Goal: Check status

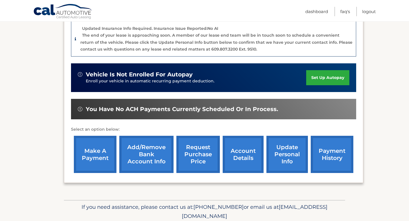
scroll to position [149, 0]
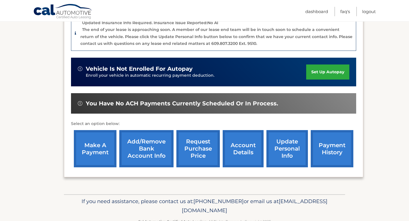
click at [324, 147] on link "payment history" at bounding box center [332, 148] width 43 height 37
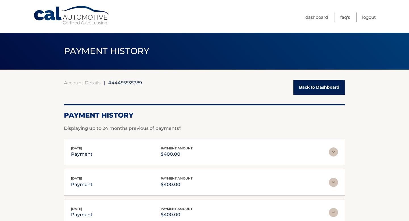
click at [338, 153] on div "[DATE] payment payment amount $400.00 Late Charges $0.00 Miscelleneous Charges*…" at bounding box center [204, 152] width 281 height 27
click at [336, 152] on img at bounding box center [333, 152] width 9 height 9
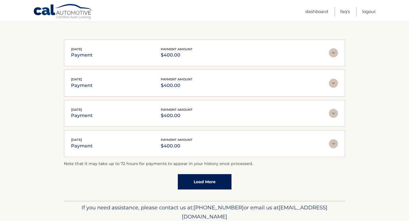
scroll to position [186, 0]
